Goal: Transaction & Acquisition: Purchase product/service

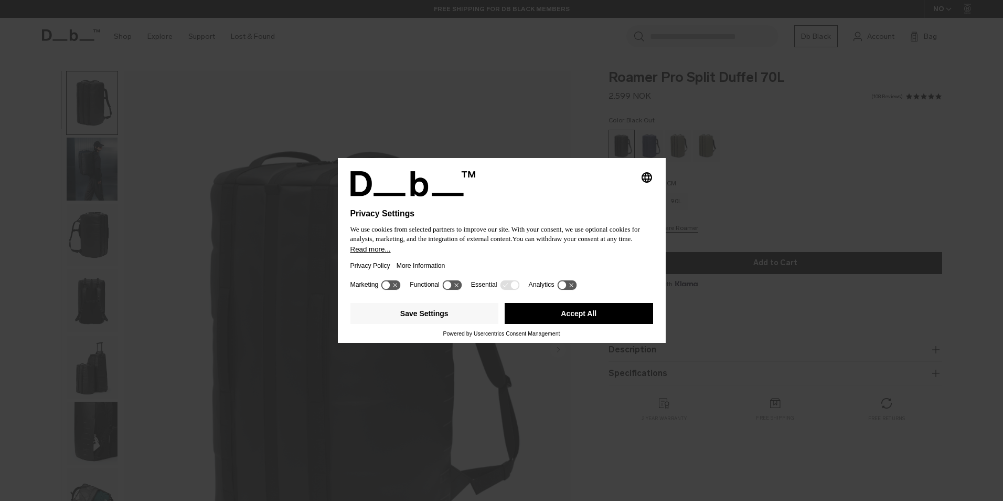
click at [605, 310] on button "Accept All" at bounding box center [579, 313] width 149 height 21
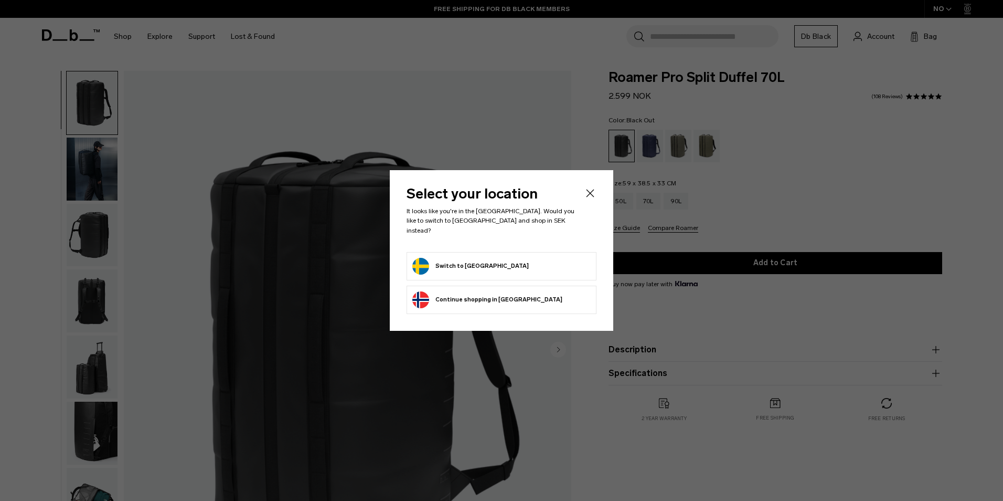
click at [590, 197] on icon "Close" at bounding box center [590, 193] width 13 height 13
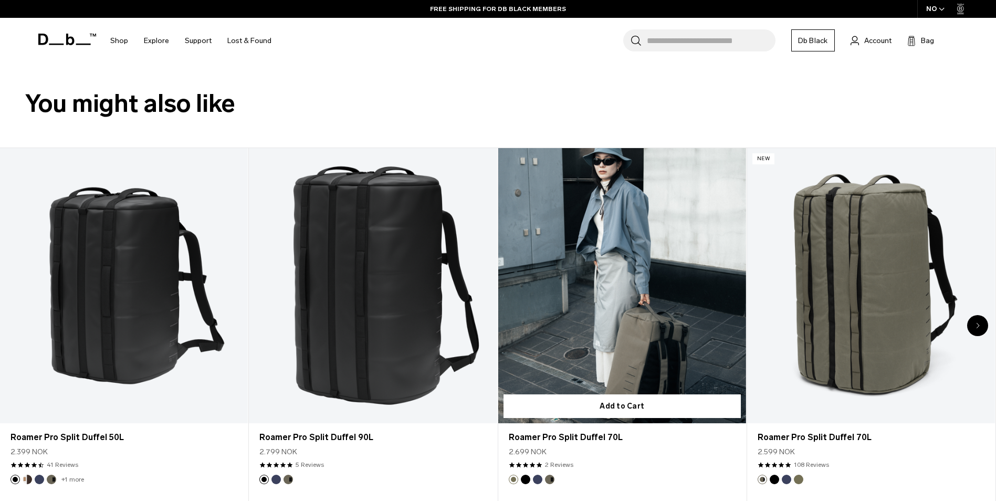
scroll to position [577, 0]
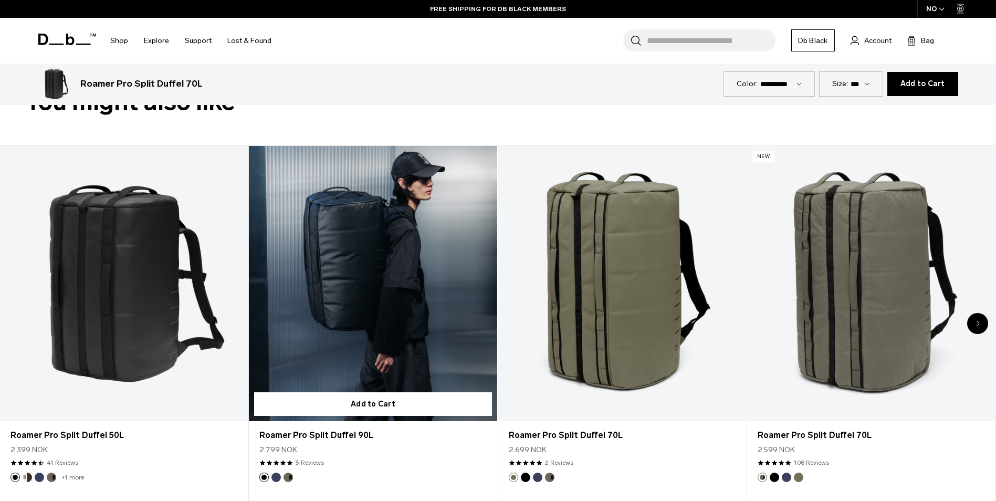
click at [401, 261] on link "Roamer Pro Split Duffel 90L" at bounding box center [373, 284] width 248 height 276
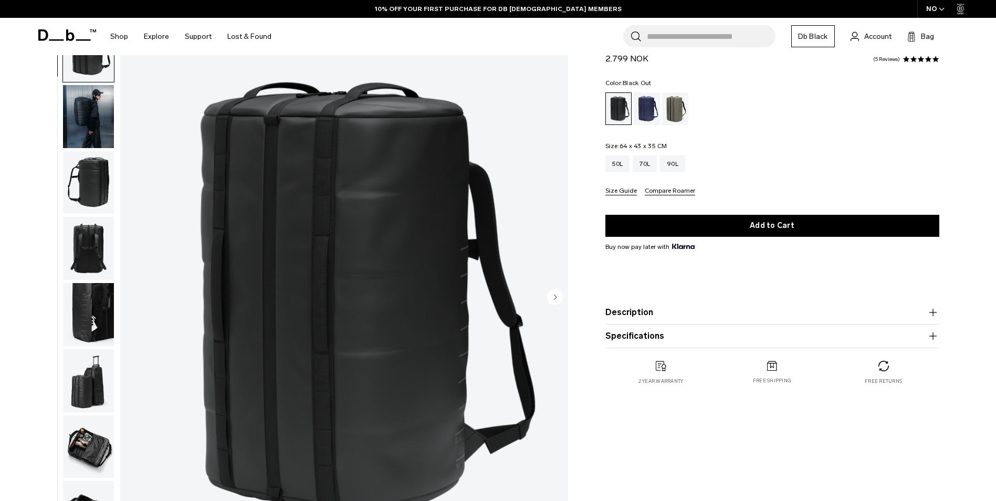
click at [97, 239] on img "button" at bounding box center [88, 248] width 51 height 63
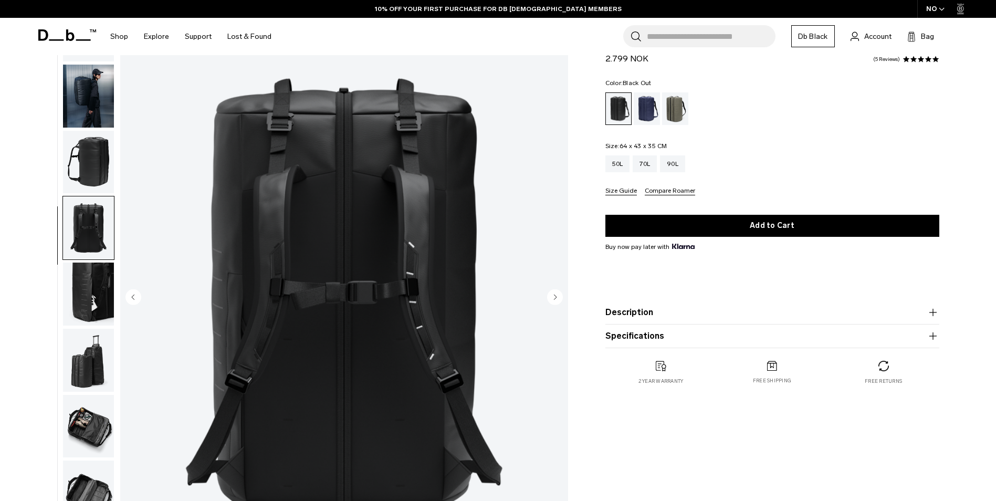
scroll to position [33, 0]
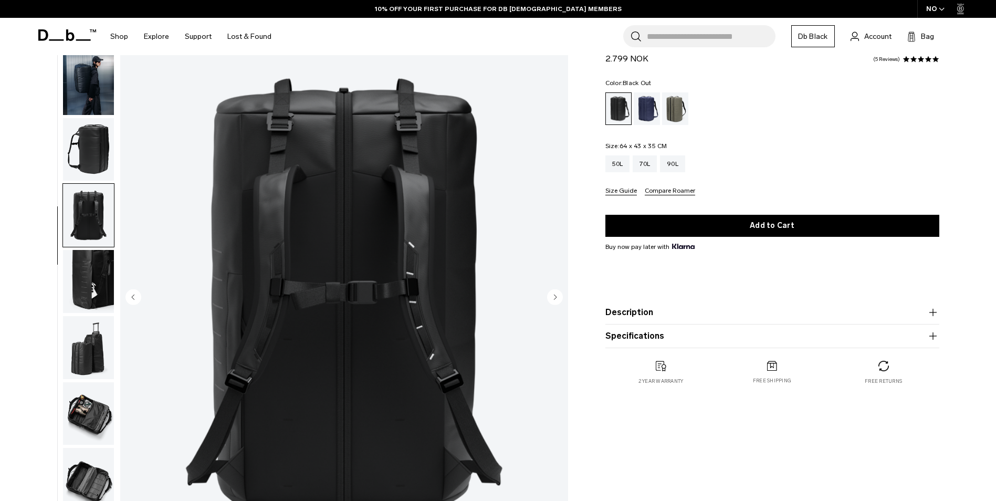
click at [87, 264] on img "button" at bounding box center [88, 281] width 51 height 63
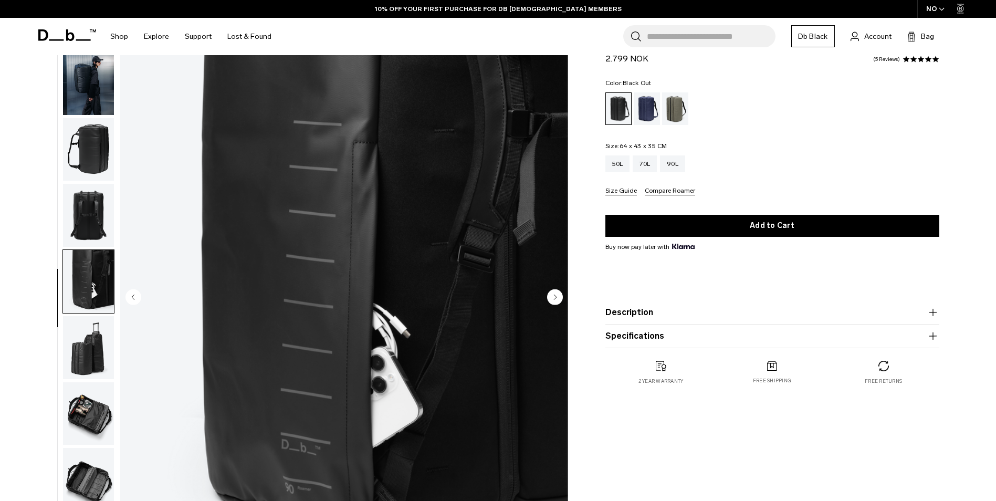
click at [96, 341] on img "button" at bounding box center [88, 347] width 51 height 63
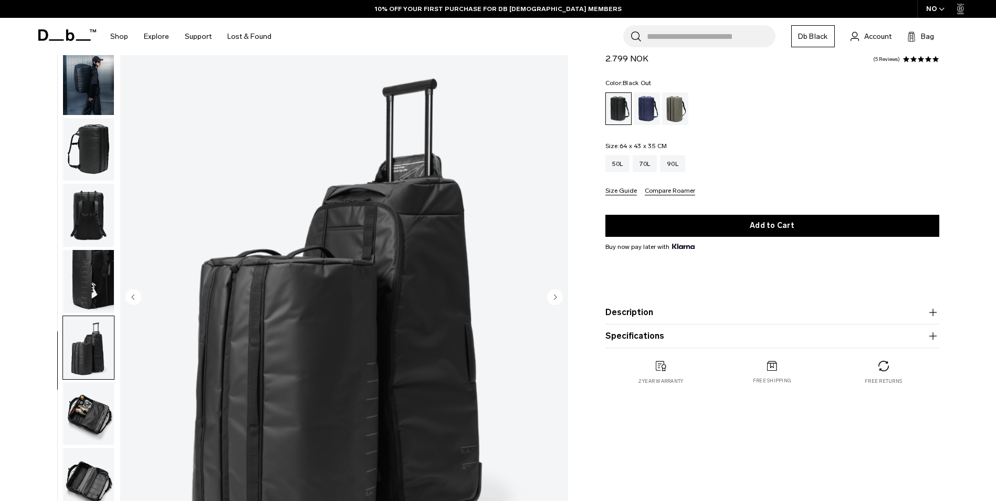
click at [94, 408] on img "button" at bounding box center [88, 413] width 51 height 63
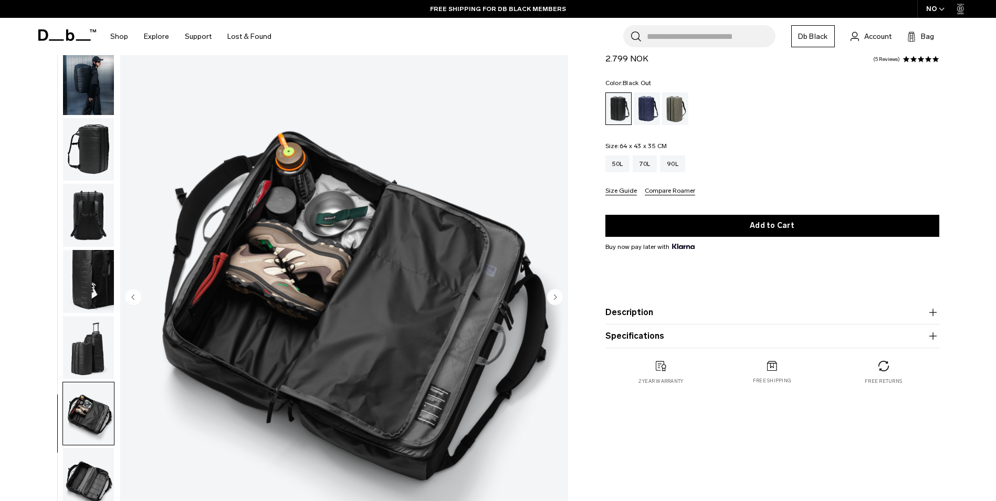
click at [89, 353] on img "button" at bounding box center [88, 347] width 51 height 63
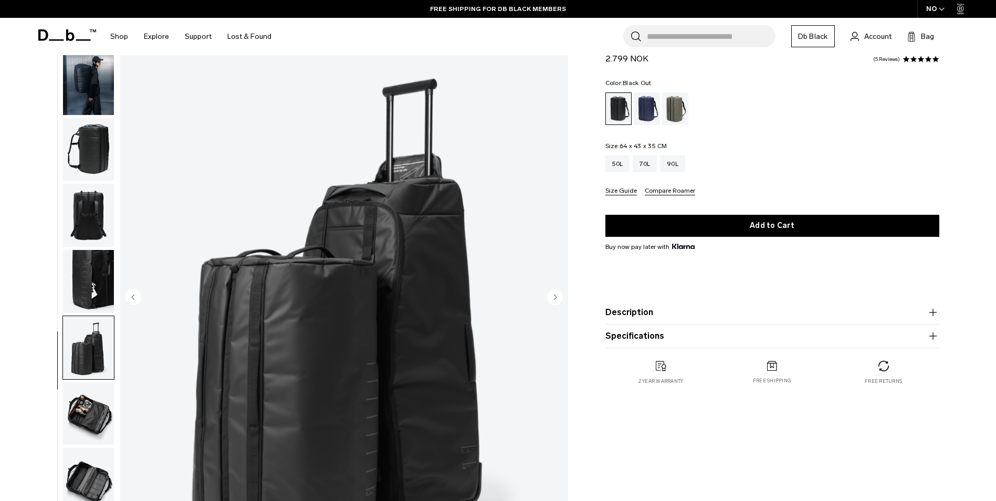
click at [101, 264] on img "button" at bounding box center [88, 281] width 51 height 63
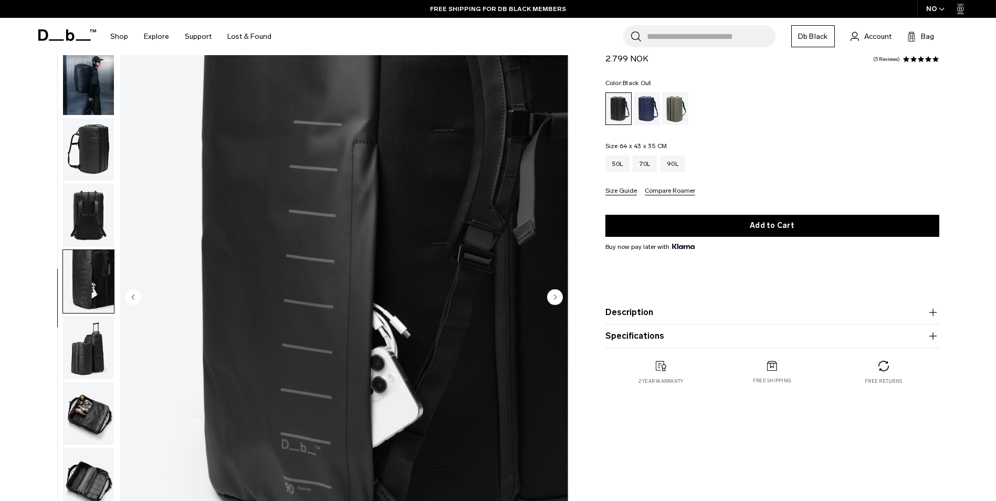
click at [94, 154] on img "button" at bounding box center [88, 149] width 51 height 63
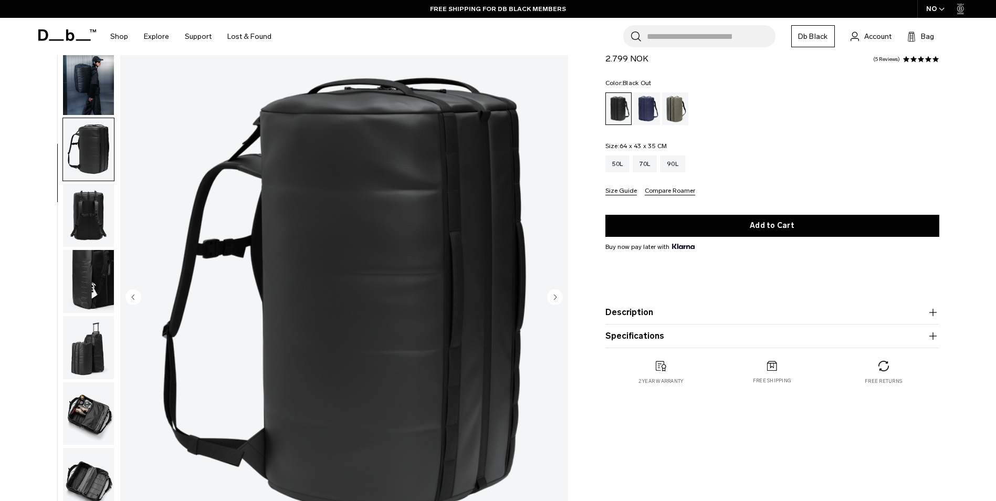
click at [91, 219] on img "button" at bounding box center [88, 215] width 51 height 63
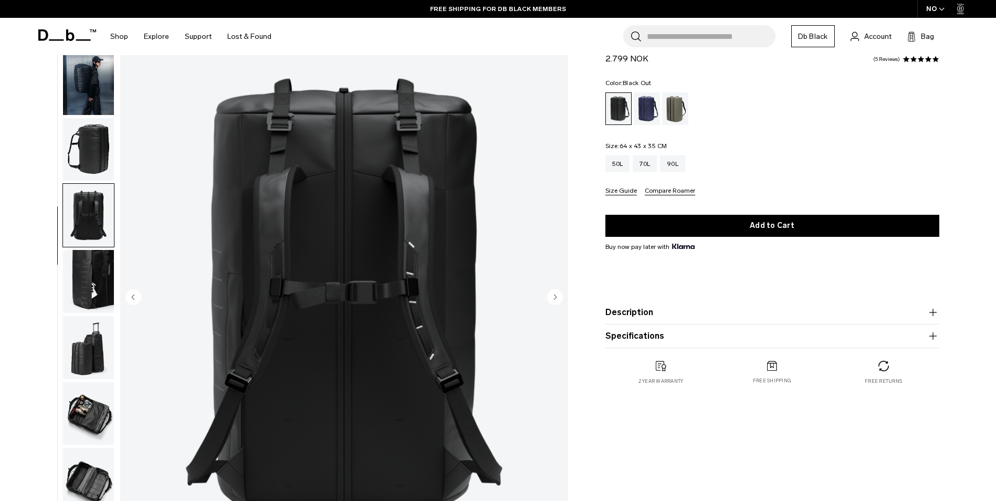
click at [100, 100] on img "button" at bounding box center [88, 83] width 51 height 63
